Goal: Transaction & Acquisition: Purchase product/service

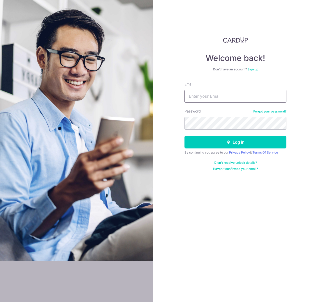
type input "[EMAIL_ADDRESS][DOMAIN_NAME]"
click at [185, 136] on button "Log in" at bounding box center [236, 142] width 102 height 13
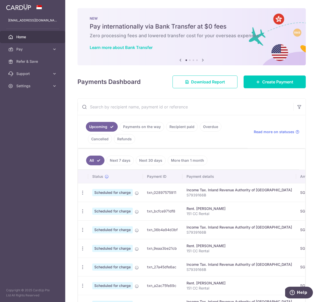
click at [181, 60] on icon at bounding box center [180, 60] width 6 height 6
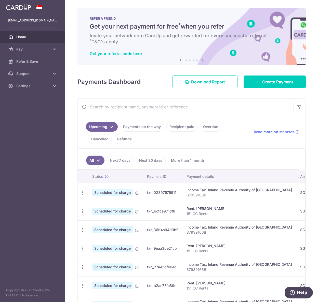
click at [180, 61] on icon at bounding box center [180, 60] width 6 height 6
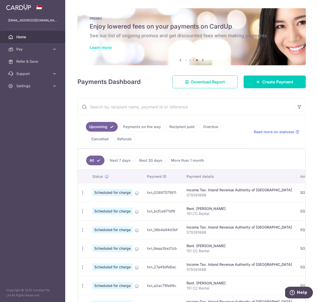
click at [96, 46] on link "Learn more" at bounding box center [101, 47] width 22 height 5
click at [35, 49] on span "Pay" at bounding box center [33, 49] width 34 height 5
click at [24, 62] on span "Payments" at bounding box center [33, 61] width 34 height 5
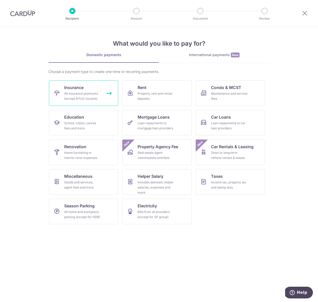
click at [77, 88] on span "Insurance" at bounding box center [73, 87] width 19 height 6
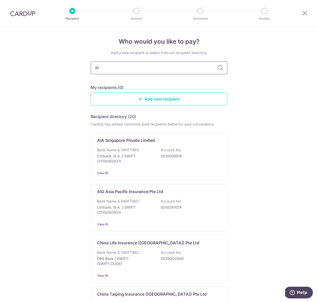
type input "AIA"
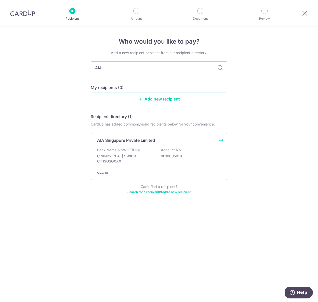
click at [149, 151] on div "Bank Name & SWIFT/BIC: Citibank, N.A. | SWIFT: CITISGSGXXX Account No: 00100050…" at bounding box center [159, 156] width 124 height 19
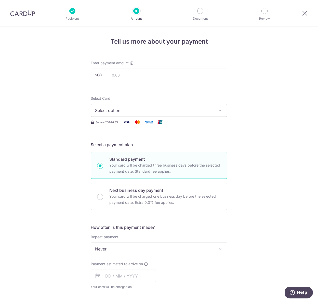
click at [176, 112] on span "Select option" at bounding box center [154, 110] width 119 height 6
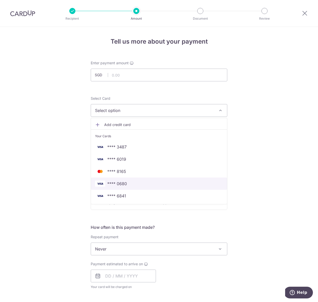
click at [143, 185] on span "**** 0680" at bounding box center [159, 184] width 128 height 6
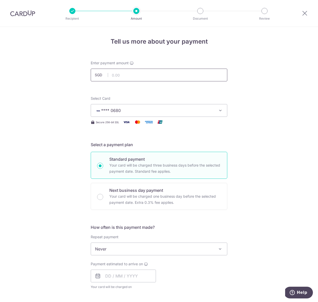
click at [148, 73] on input "text" at bounding box center [159, 75] width 137 height 13
click at [171, 78] on input "text" at bounding box center [159, 75] width 137 height 13
type input "2"
click at [125, 248] on span "Never" at bounding box center [159, 249] width 136 height 12
type input "7,817.00"
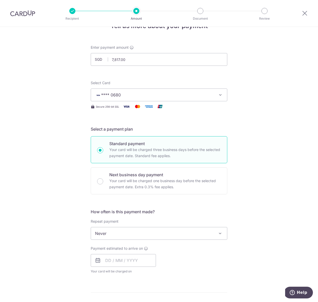
scroll to position [43, 0]
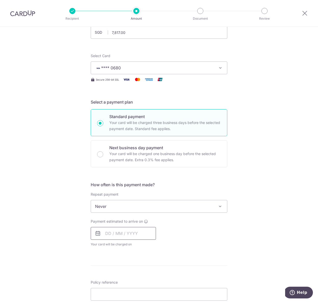
click at [131, 232] on input "text" at bounding box center [123, 233] width 65 height 13
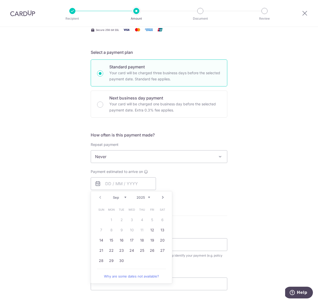
click at [161, 200] on link "Next" at bounding box center [163, 197] width 6 height 6
click at [132, 220] on link "1" at bounding box center [132, 220] width 8 height 8
type input "01/10/2025"
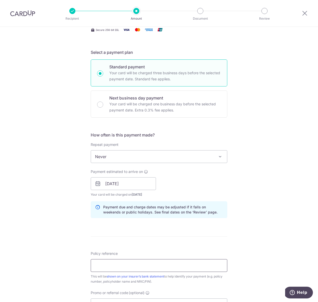
click at [152, 267] on input "Policy reference" at bounding box center [159, 265] width 137 height 13
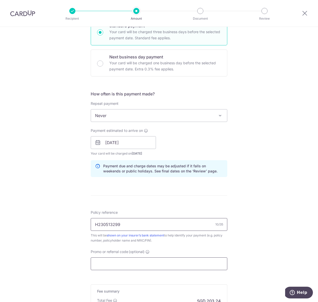
scroll to position [134, 0]
type input "H230513299"
click at [146, 264] on input "Promo or referral code (optional)" at bounding box center [159, 263] width 137 height 13
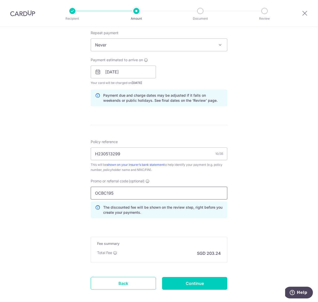
scroll to position [230, 0]
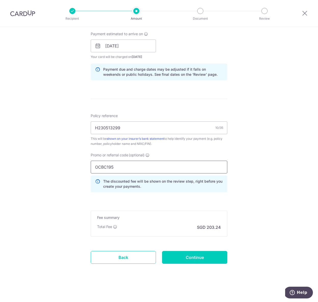
type input "OCBC195"
click at [249, 229] on div "Tell us more about your payment Enter payment amount SGD 7,817.00 7817.00 Selec…" at bounding box center [159, 49] width 318 height 505
click at [202, 259] on input "Continue" at bounding box center [194, 257] width 65 height 13
type input "Create Schedule"
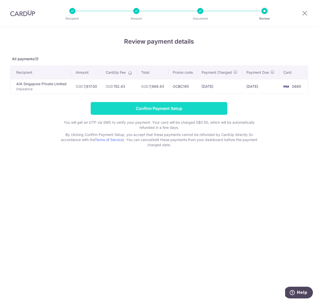
click at [187, 109] on input "Confirm Payment Setup" at bounding box center [159, 108] width 137 height 13
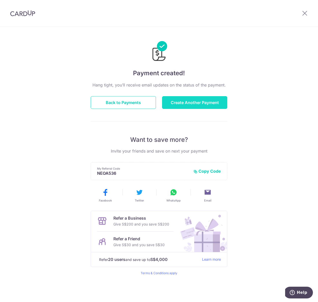
click at [187, 103] on button "Create Another Payment" at bounding box center [194, 102] width 65 height 13
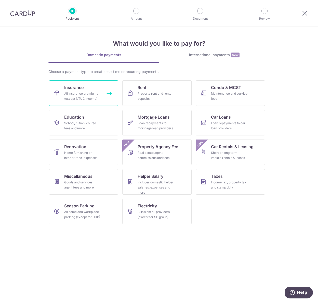
click at [64, 90] on span "Insurance" at bounding box center [73, 87] width 19 height 6
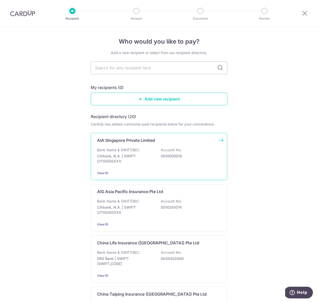
click at [132, 152] on p "Bank Name & SWIFT/BIC:" at bounding box center [118, 149] width 43 height 5
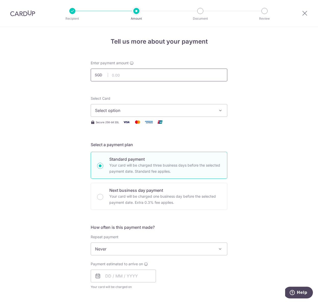
click at [120, 73] on input "text" at bounding box center [159, 75] width 137 height 13
type input "3,512.88"
click at [125, 110] on span "Select option" at bounding box center [154, 110] width 119 height 6
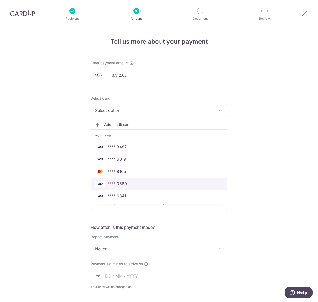
click at [129, 184] on span "**** 0680" at bounding box center [159, 184] width 128 height 6
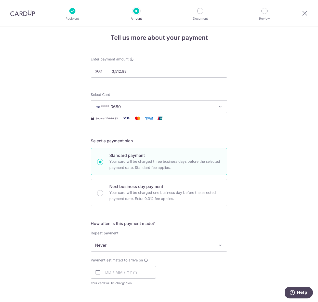
scroll to position [43, 0]
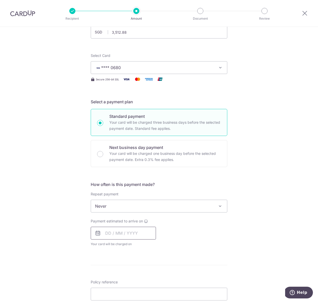
click at [137, 231] on input "text" at bounding box center [123, 233] width 65 height 13
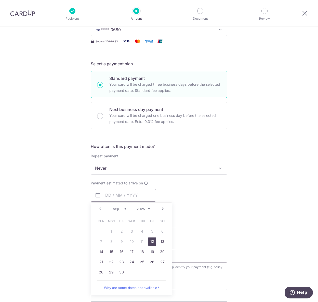
scroll to position [92, 0]
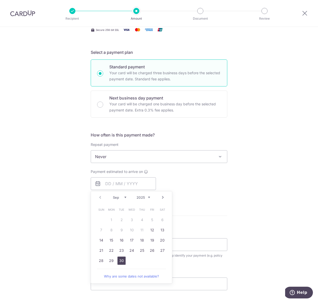
click at [122, 262] on link "30" at bounding box center [122, 261] width 8 height 8
type input "[DATE]"
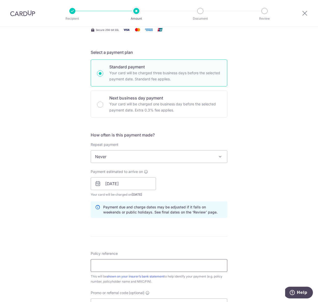
click at [162, 271] on input "Policy reference" at bounding box center [159, 265] width 137 height 13
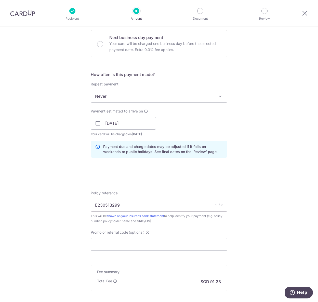
scroll to position [207, 0]
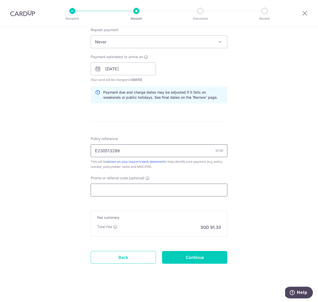
type input "E230513299"
click at [190, 190] on input "Promo or referral code (optional)" at bounding box center [159, 190] width 137 height 13
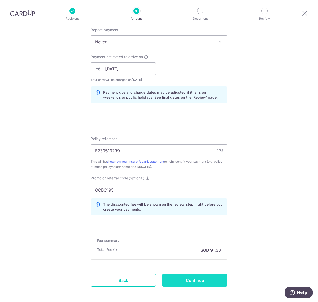
type input "OCBC195"
click at [197, 282] on input "Continue" at bounding box center [194, 280] width 65 height 13
type input "Create Schedule"
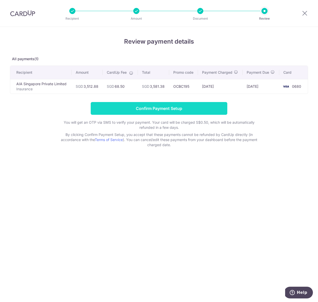
click at [171, 106] on input "Confirm Payment Setup" at bounding box center [159, 108] width 137 height 13
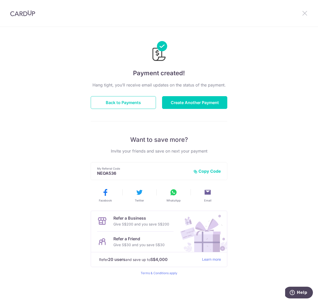
click at [304, 13] on icon at bounding box center [305, 13] width 6 height 6
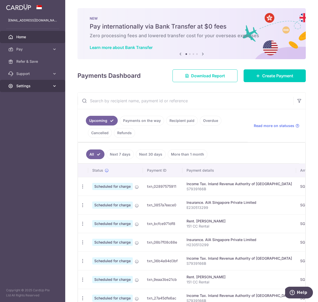
click at [33, 87] on span "Settings" at bounding box center [33, 85] width 34 height 5
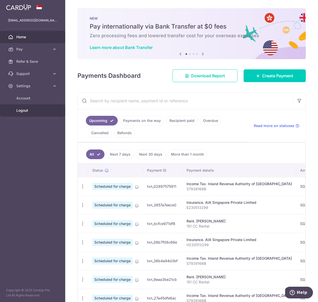
click at [35, 112] on span "Logout" at bounding box center [33, 110] width 34 height 5
